Goal: Task Accomplishment & Management: Use online tool/utility

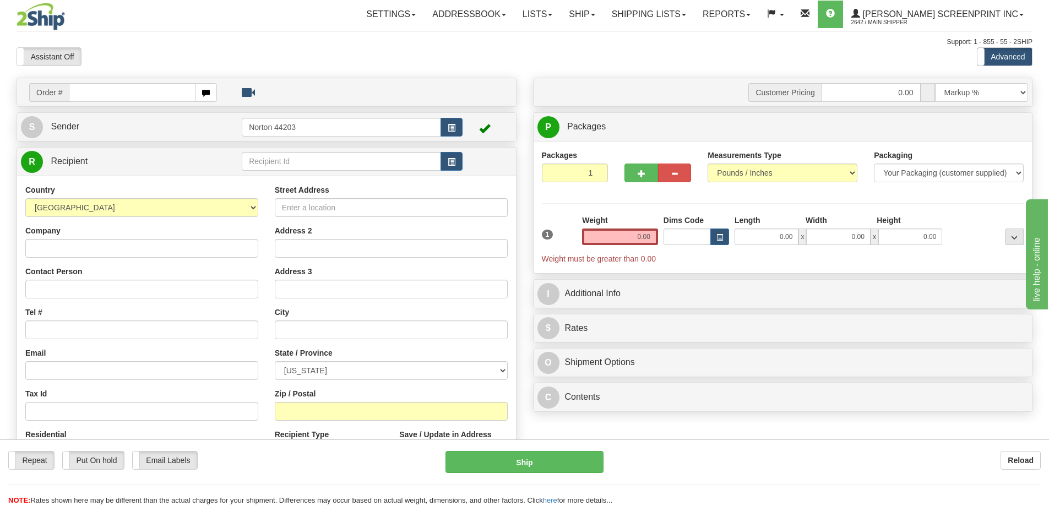
click at [149, 89] on input "text" at bounding box center [132, 92] width 127 height 19
type input "31544616"
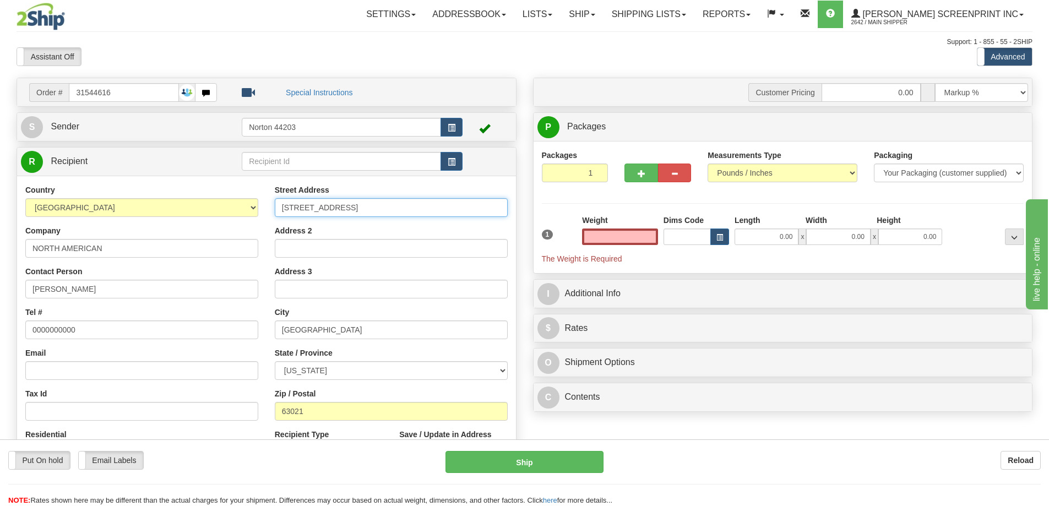
type input "0.00"
drag, startPoint x: 415, startPoint y: 209, endPoint x: 284, endPoint y: 205, distance: 131.7
click at [284, 205] on input "[STREET_ADDRESS]" at bounding box center [391, 207] width 233 height 19
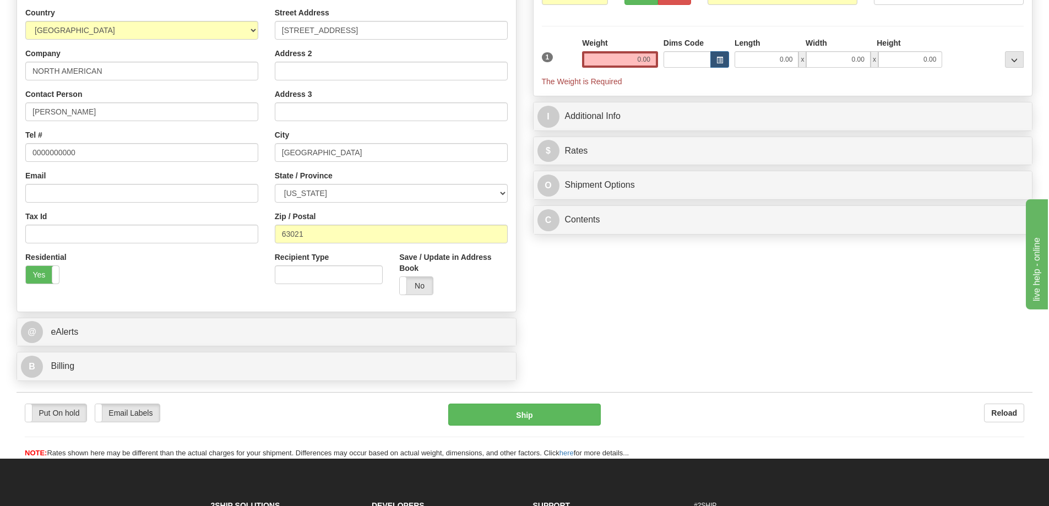
scroll to position [220, 0]
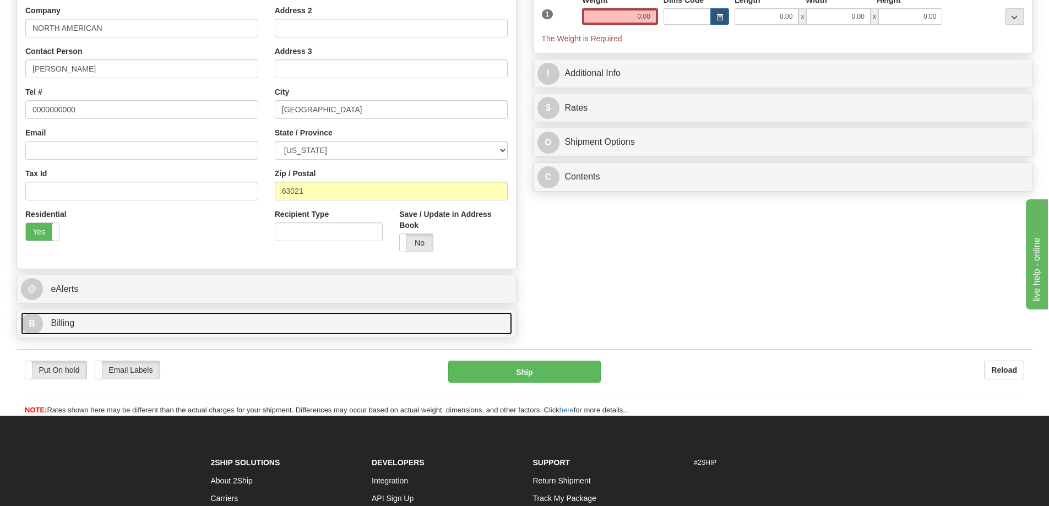
click at [350, 328] on link "B Billing" at bounding box center [266, 323] width 491 height 23
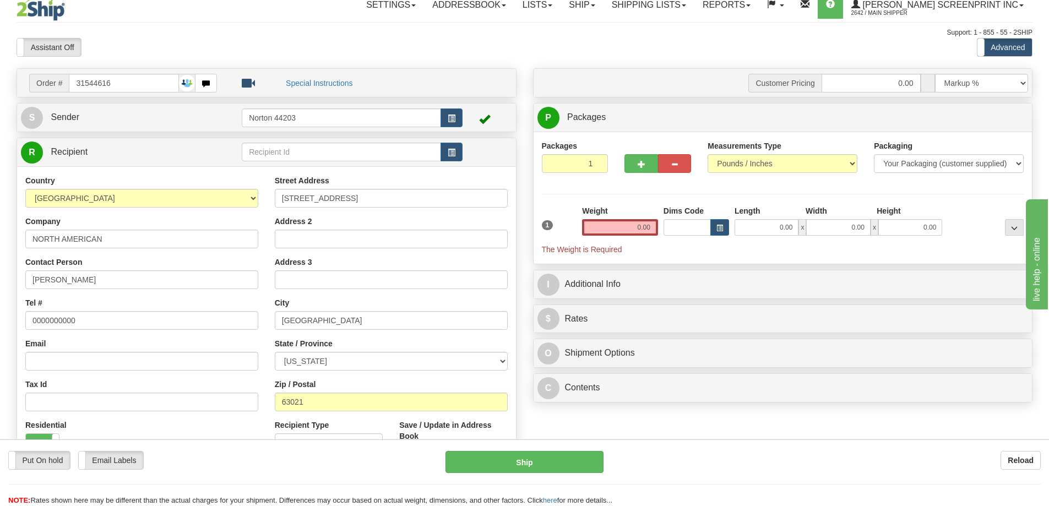
scroll to position [0, 0]
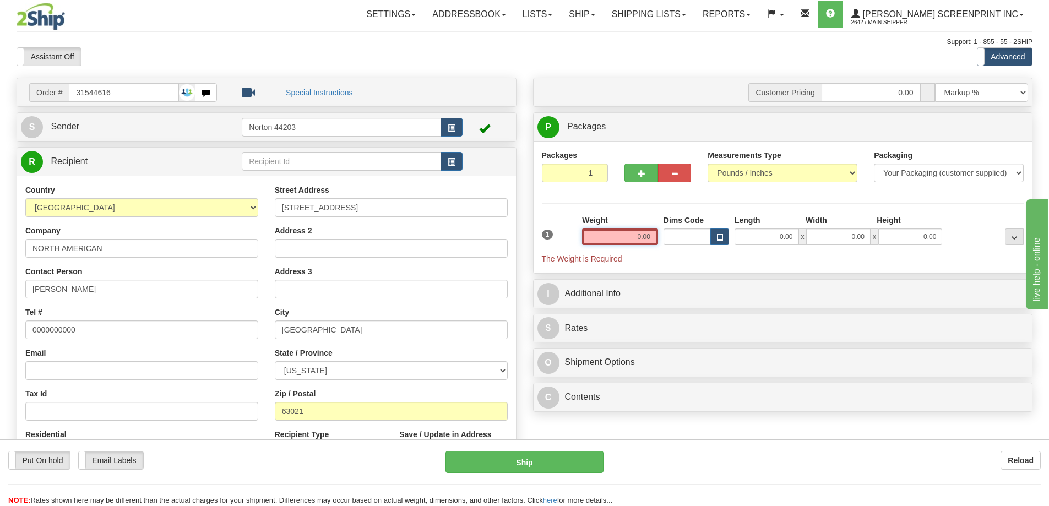
click at [615, 239] on input "0.00" at bounding box center [620, 237] width 76 height 17
type input "2"
type input "0.00"
type input "2"
click at [595, 171] on input "2" at bounding box center [575, 173] width 67 height 19
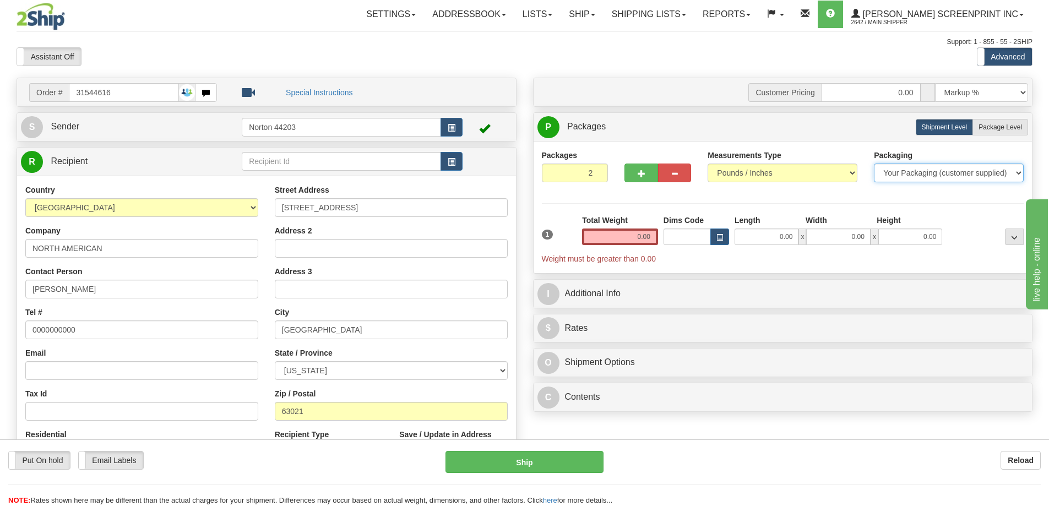
click at [921, 168] on select "Your Packaging (customer supplied) Envelope (carrier supplied) Pack (carrier su…" at bounding box center [949, 173] width 150 height 19
click at [917, 175] on select "Your Packaging (customer supplied) Envelope (carrier supplied) Pack (carrier su…" at bounding box center [949, 173] width 150 height 19
click at [994, 120] on label "Package Level Pack.." at bounding box center [1000, 127] width 56 height 17
radio input "true"
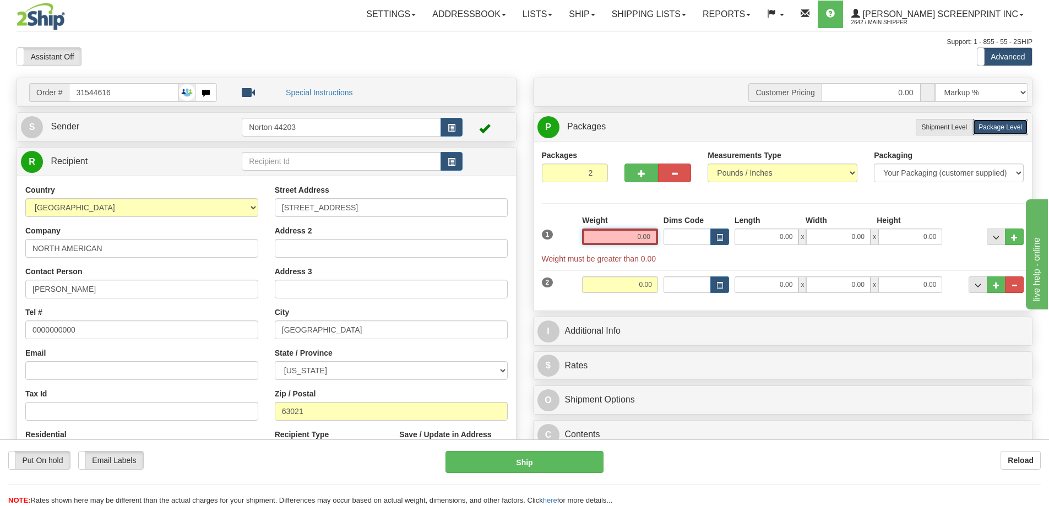
click at [637, 240] on input "0.00" at bounding box center [620, 237] width 76 height 17
click at [637, 240] on input "text" at bounding box center [620, 237] width 76 height 17
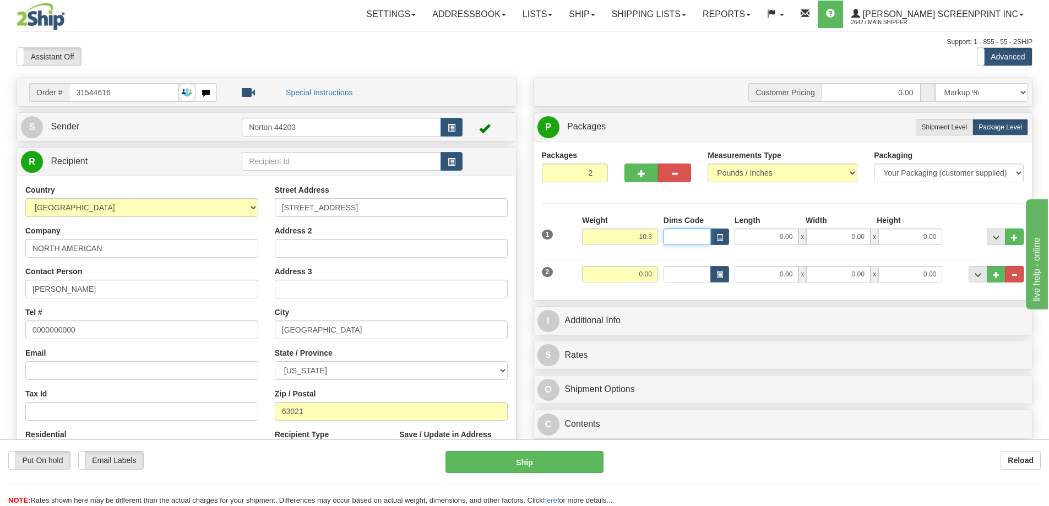
type input "10.30"
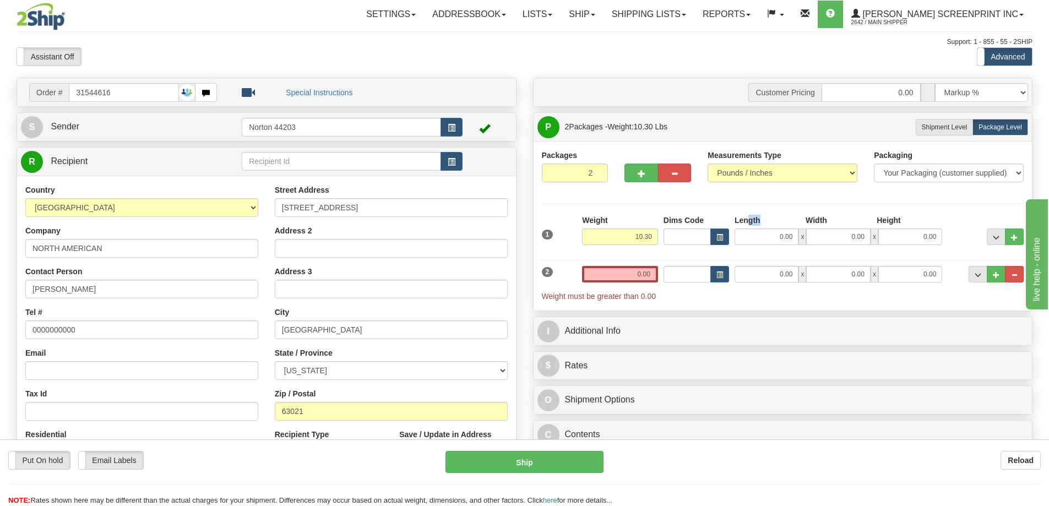
click at [750, 225] on div "Length" at bounding box center [767, 222] width 71 height 14
click at [765, 232] on input "0.00" at bounding box center [767, 237] width 64 height 17
click at [765, 232] on input "Length" at bounding box center [767, 237] width 64 height 17
type input "37.00"
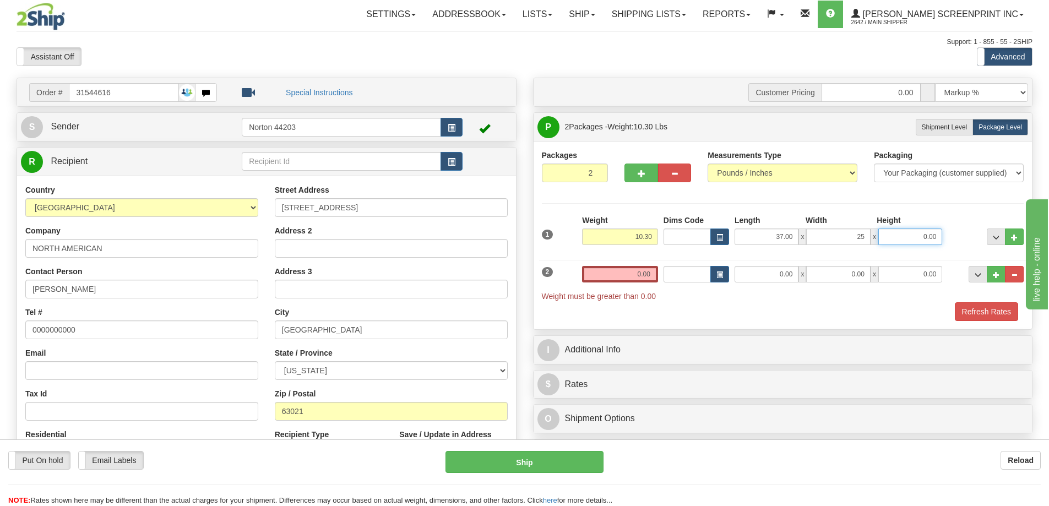
type input "25.00"
type input "3.00"
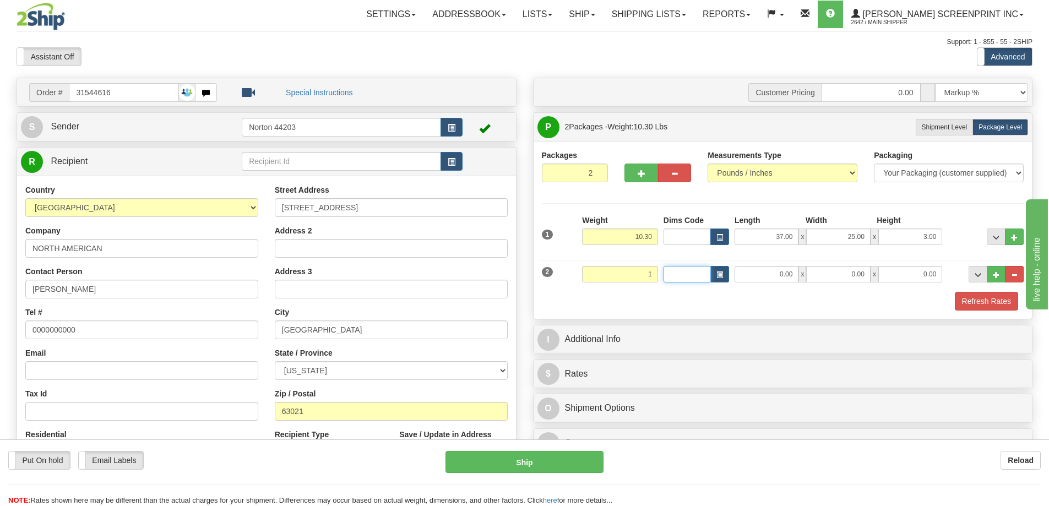
type input "1.00"
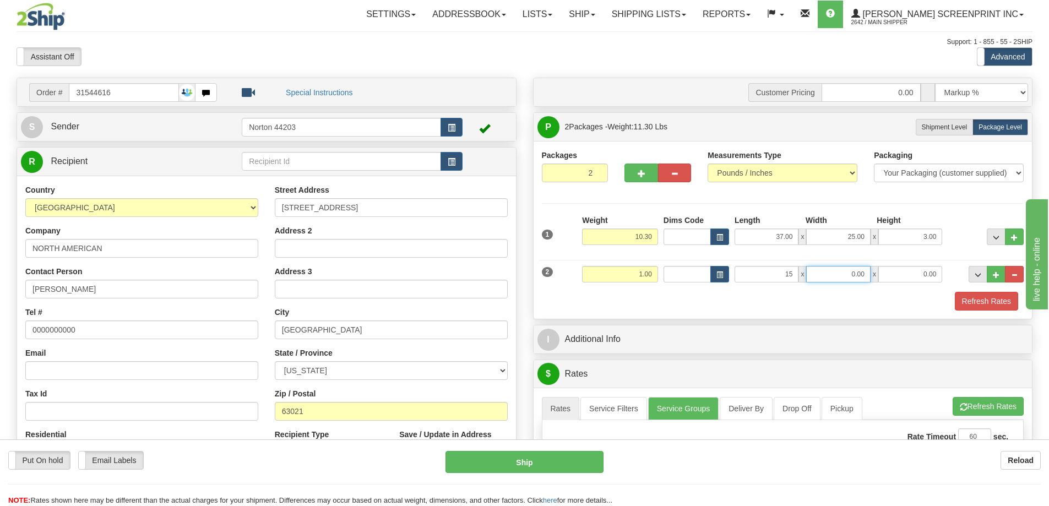
type input "15.00"
type input "14.00"
type input "1.00"
click at [891, 296] on div "Refresh Rates" at bounding box center [783, 301] width 488 height 19
click at [993, 291] on div "Packaging Your Packaging (customer supplied) Envelope (carrier supplied) Pack (…" at bounding box center [802, 291] width 447 height 1
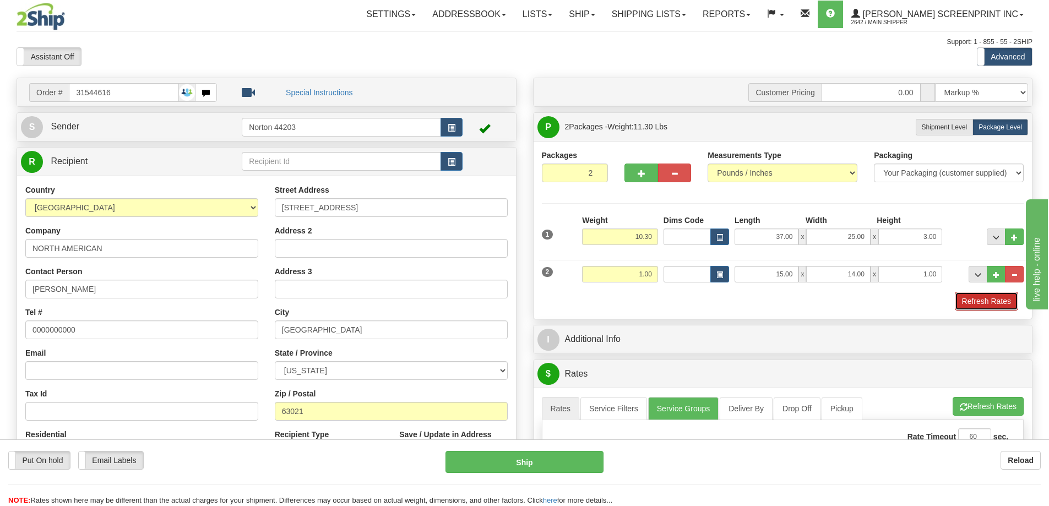
click at [993, 302] on button "Refresh Rates" at bounding box center [986, 301] width 63 height 19
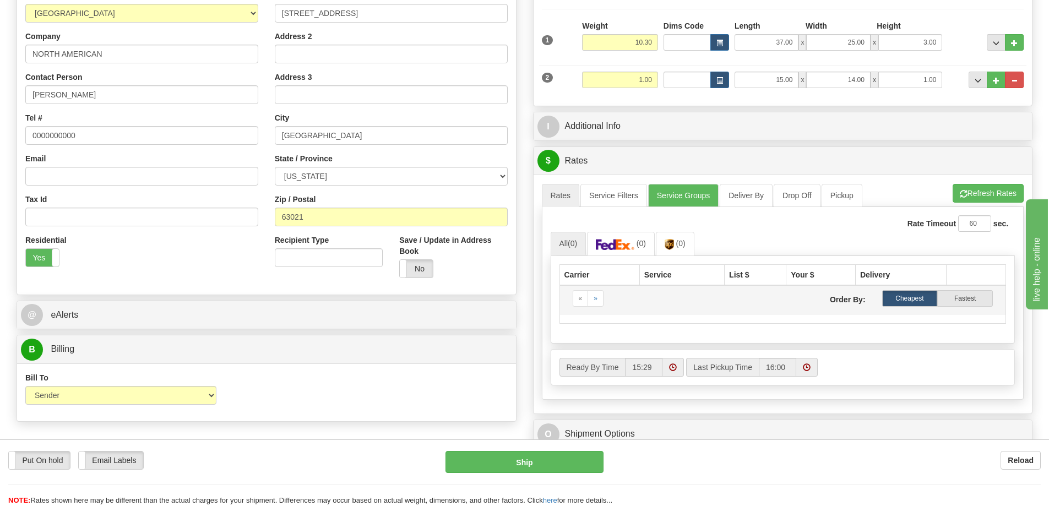
scroll to position [220, 0]
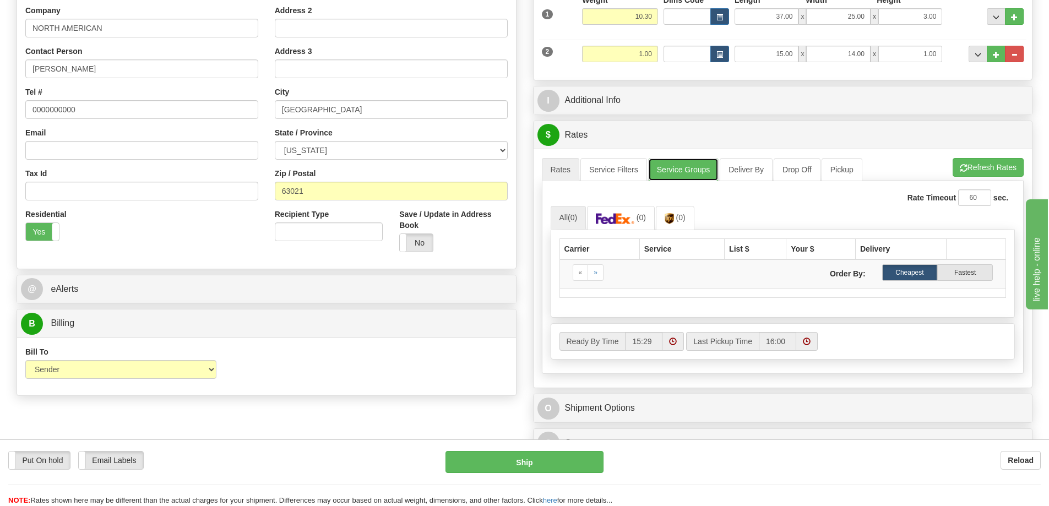
click at [676, 173] on link "Service Groups" at bounding box center [683, 169] width 70 height 23
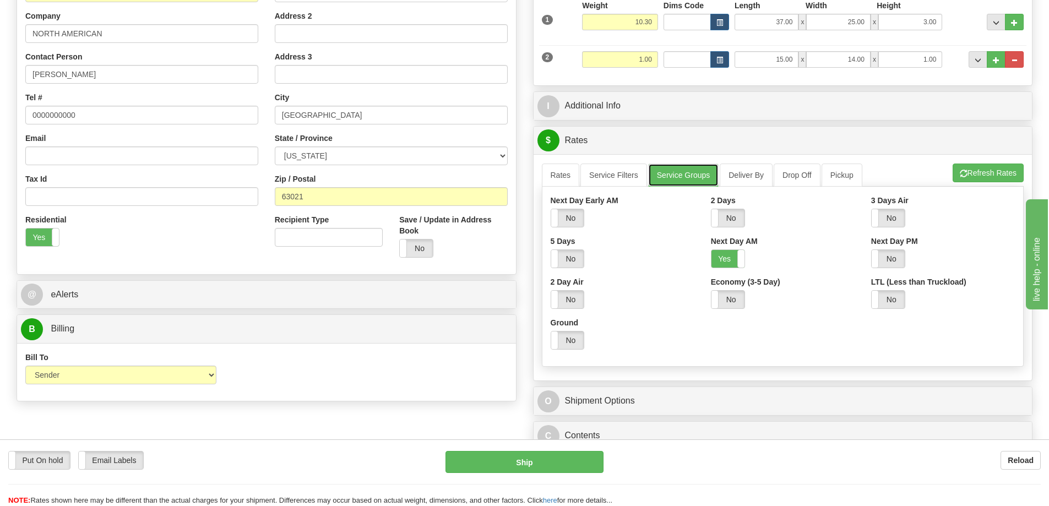
scroll to position [110, 0]
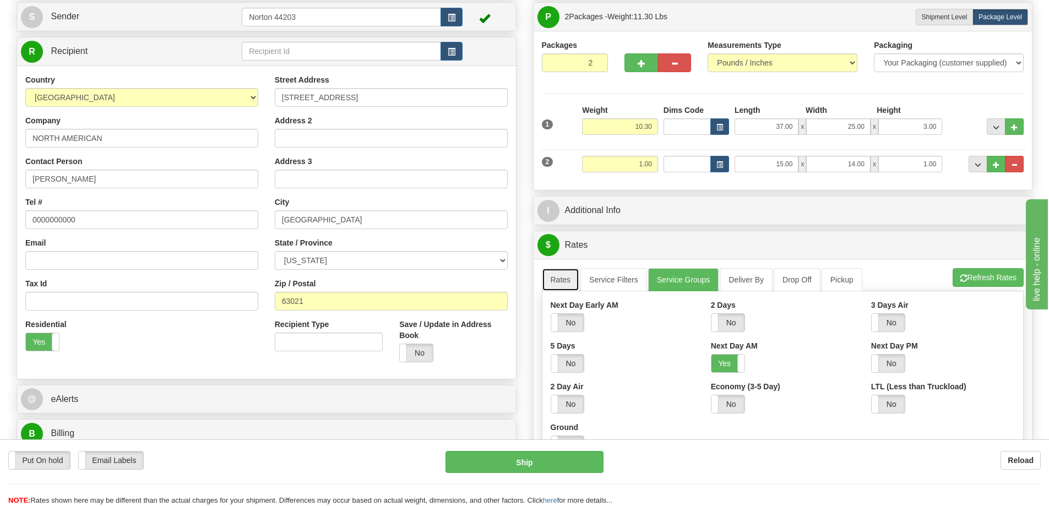
click at [570, 279] on link "Rates" at bounding box center [561, 279] width 38 height 23
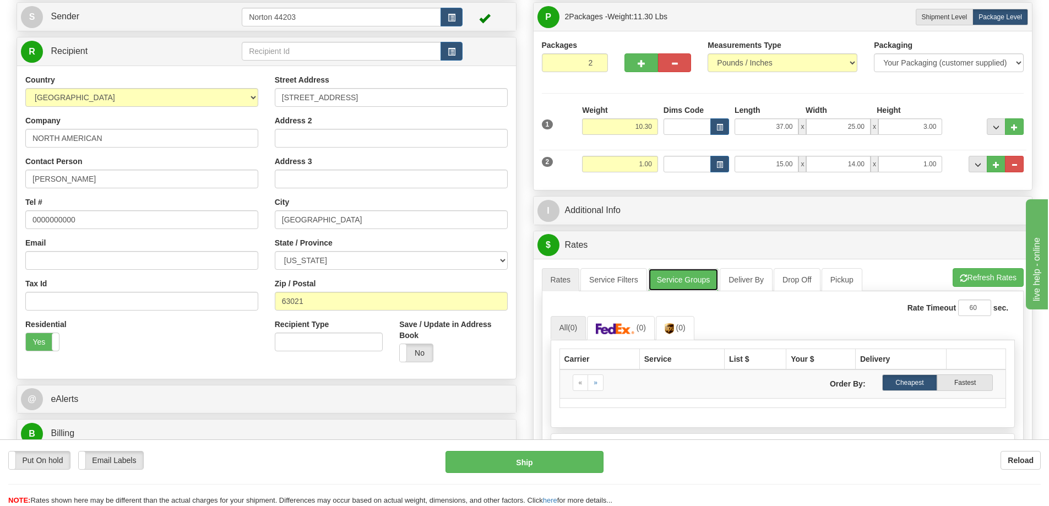
click at [675, 278] on link "Service Groups" at bounding box center [683, 279] width 70 height 23
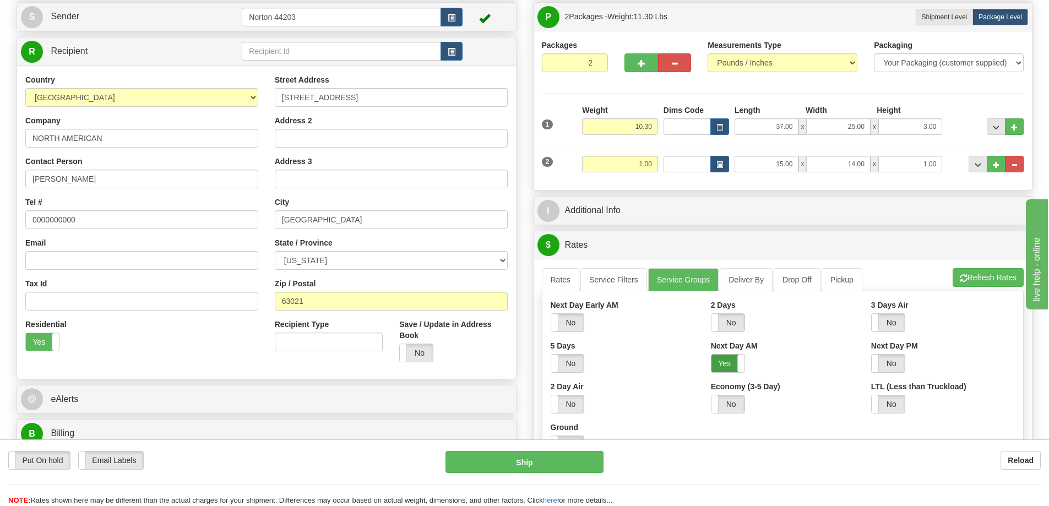
click at [732, 363] on label "Yes" at bounding box center [727, 364] width 33 height 18
click at [561, 281] on link "Rates" at bounding box center [561, 279] width 38 height 23
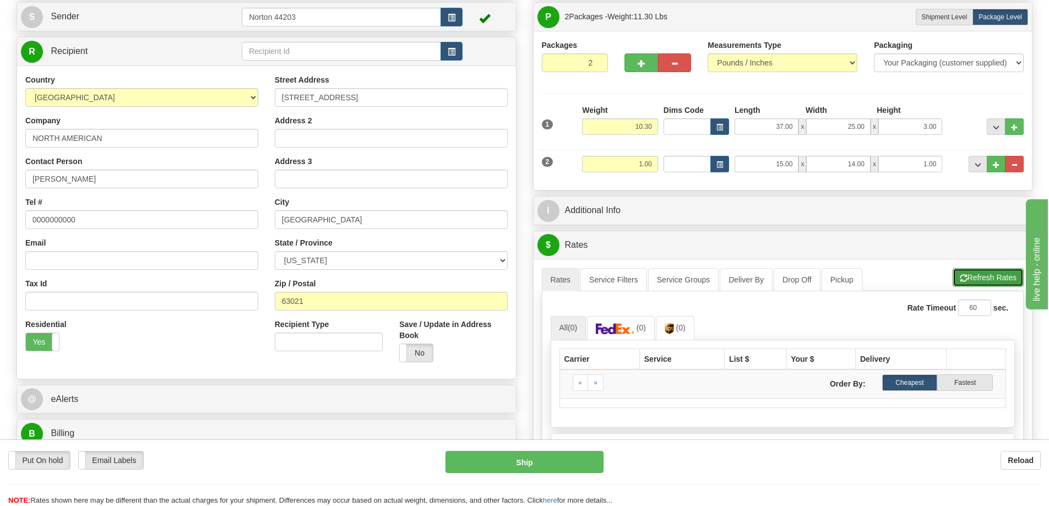
click at [978, 280] on button "Refresh Rates" at bounding box center [988, 277] width 71 height 19
click at [637, 322] on link "(0)" at bounding box center [621, 328] width 68 height 24
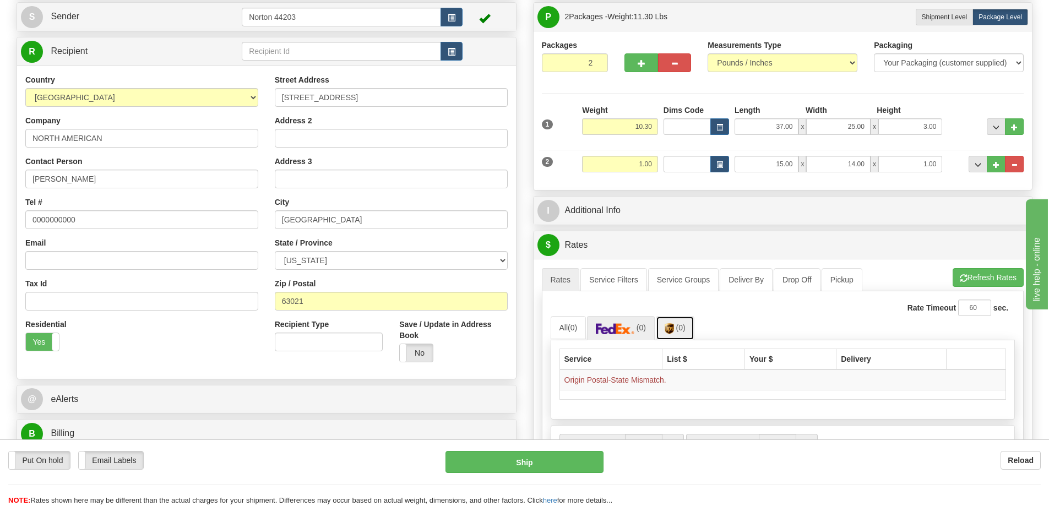
click at [678, 331] on link "(0)" at bounding box center [675, 328] width 39 height 24
click at [644, 329] on span "(0)" at bounding box center [641, 327] width 9 height 9
click at [682, 333] on link "(0)" at bounding box center [675, 328] width 39 height 24
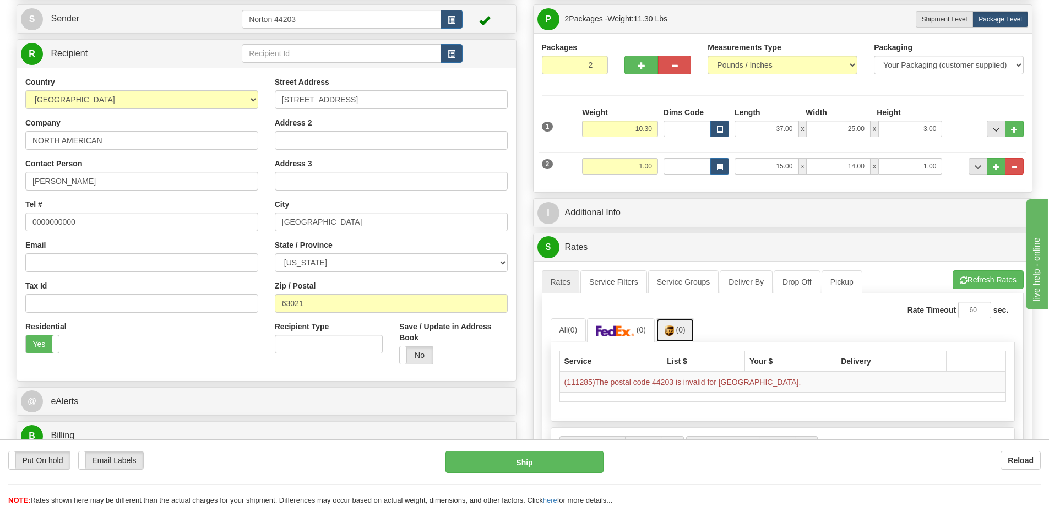
scroll to position [0, 0]
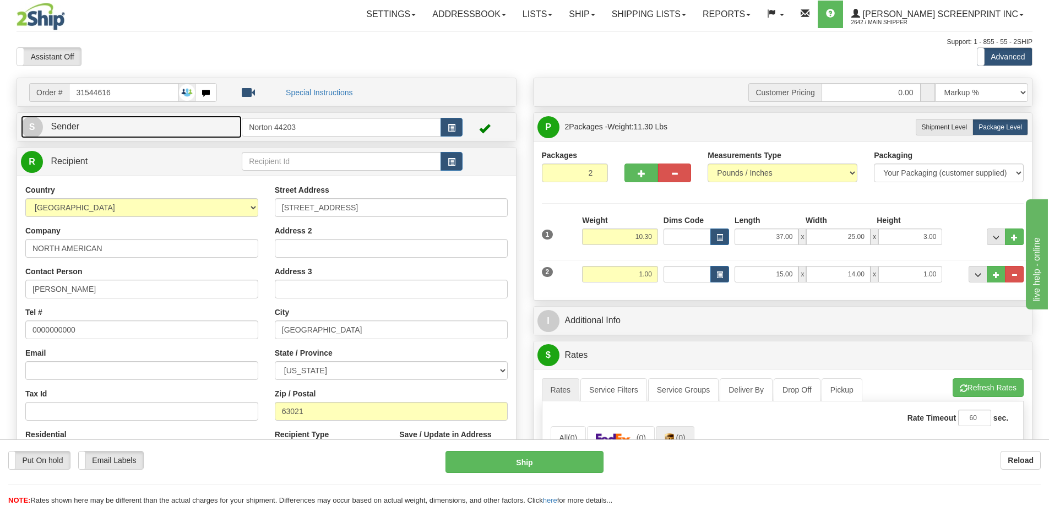
click at [177, 130] on link "S Sender" at bounding box center [131, 127] width 221 height 23
